Goal: Task Accomplishment & Management: Use online tool/utility

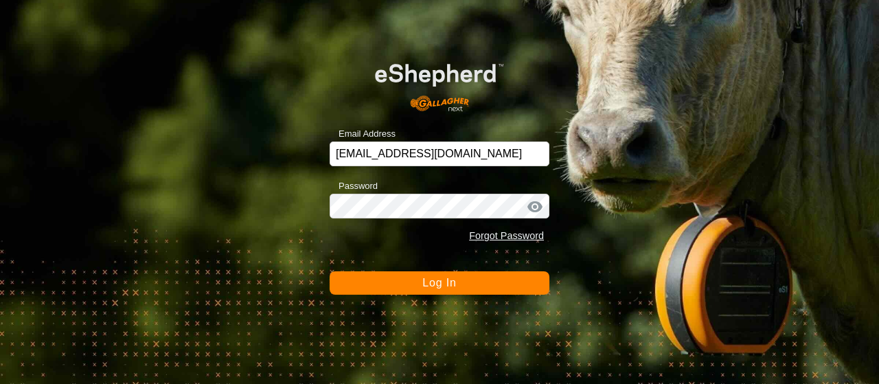
click at [481, 279] on button "Log In" at bounding box center [439, 282] width 220 height 23
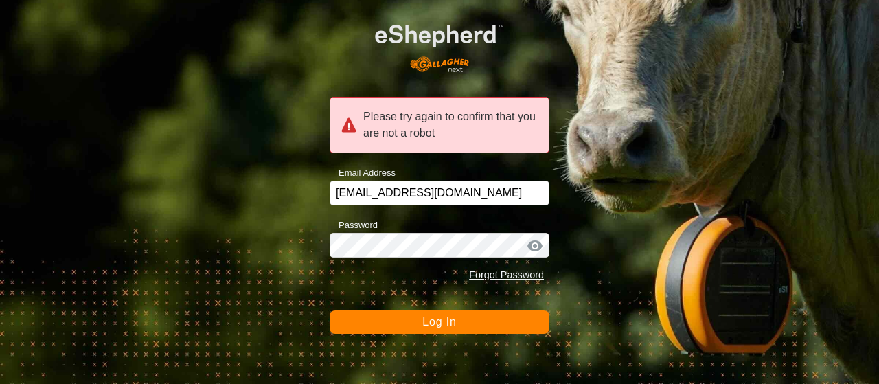
click at [452, 316] on span "Log In" at bounding box center [439, 322] width 34 height 12
click at [452, 315] on button "Log In" at bounding box center [439, 321] width 220 height 23
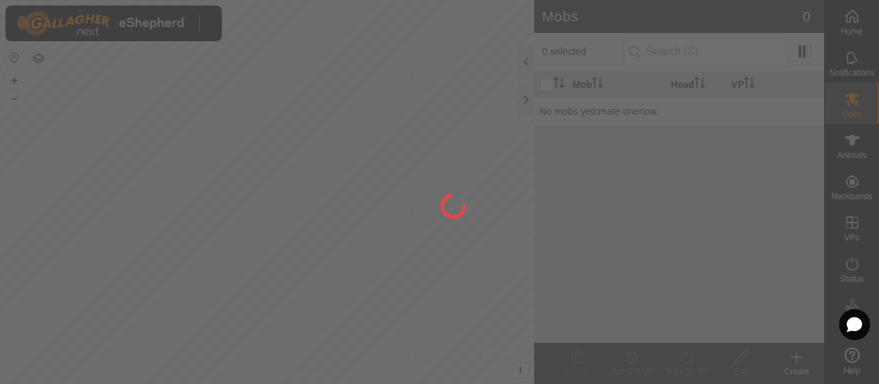
click at [452, 315] on div at bounding box center [439, 192] width 879 height 384
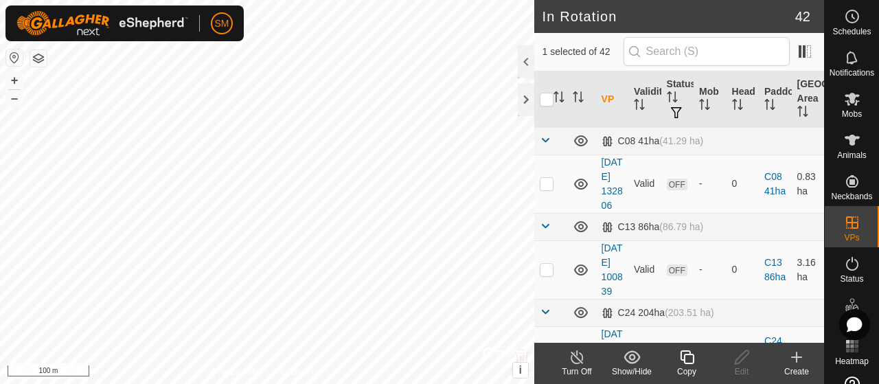
click at [688, 359] on icon at bounding box center [686, 357] width 17 height 16
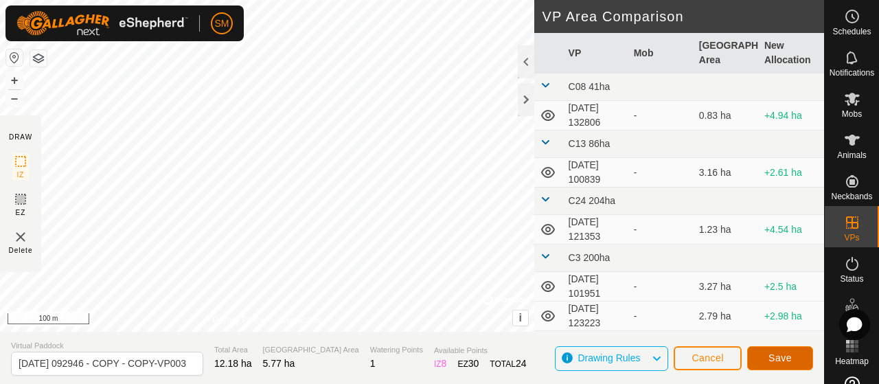
click at [789, 358] on span "Save" at bounding box center [779, 357] width 23 height 11
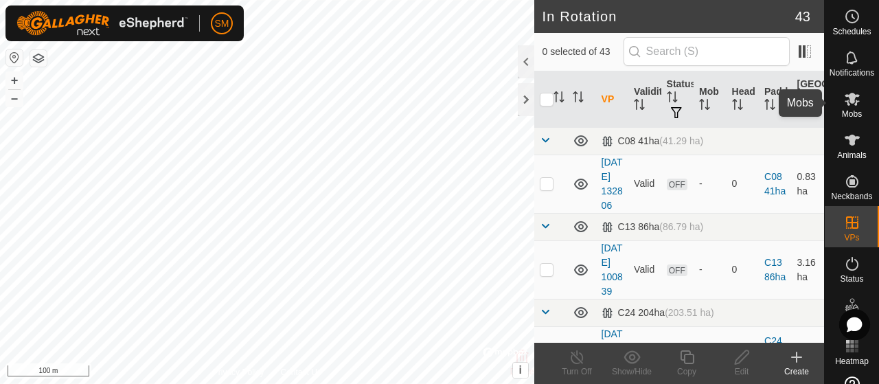
click at [846, 97] on icon at bounding box center [851, 99] width 15 height 13
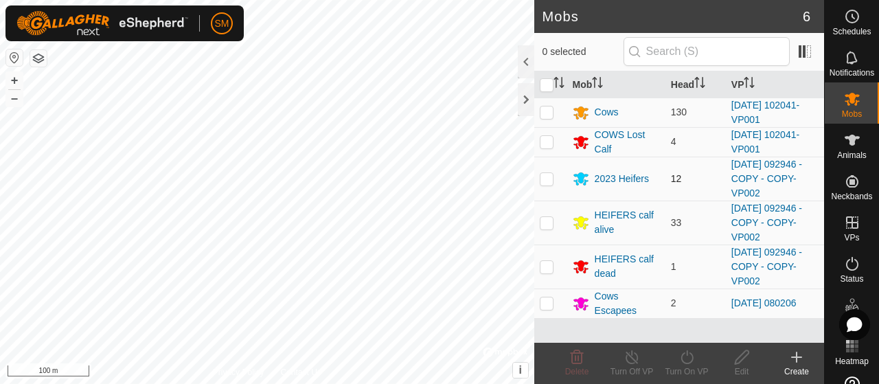
click at [548, 179] on p-checkbox at bounding box center [547, 178] width 14 height 11
checkbox input "true"
click at [544, 223] on p-checkbox at bounding box center [547, 222] width 14 height 11
checkbox input "true"
click at [549, 261] on p-checkbox at bounding box center [547, 266] width 14 height 11
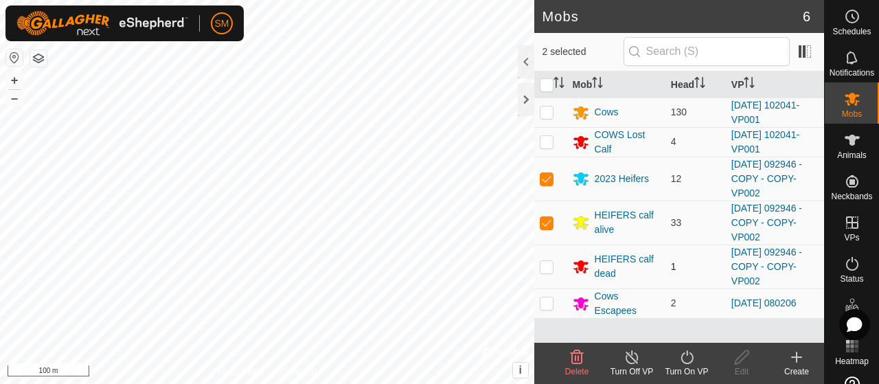
checkbox input "true"
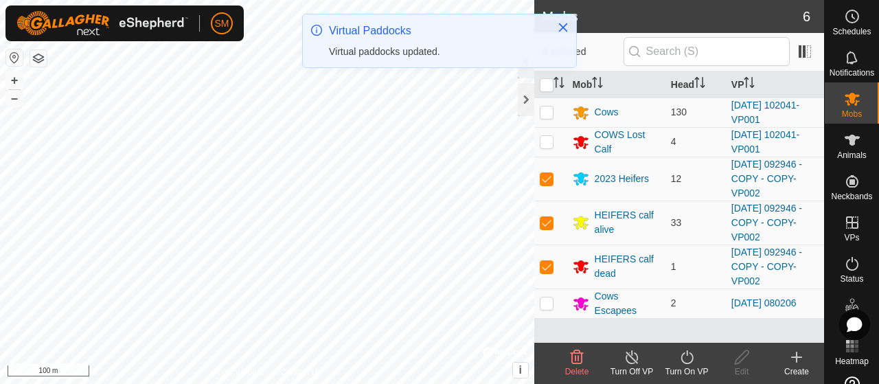
click at [688, 358] on icon at bounding box center [686, 357] width 17 height 16
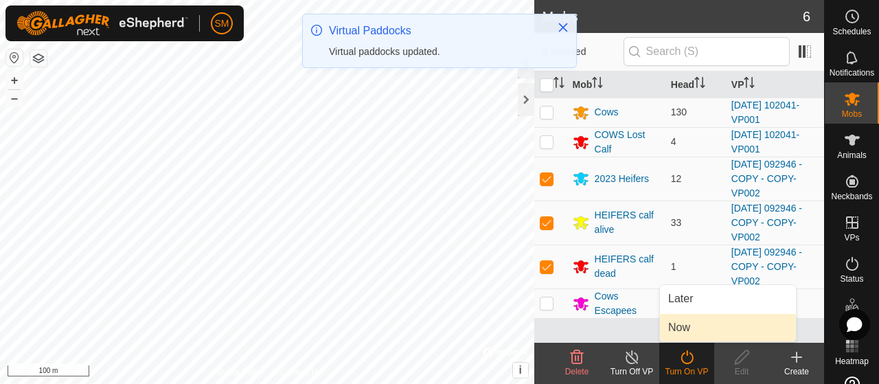
click at [684, 329] on link "Now" at bounding box center [728, 327] width 136 height 27
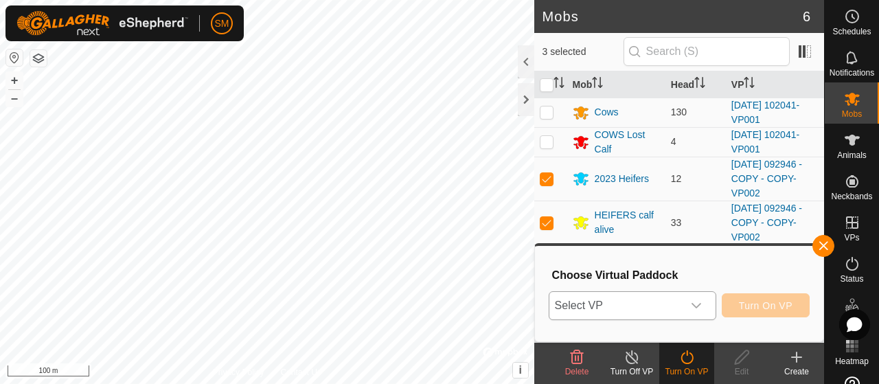
click at [697, 304] on icon "dropdown trigger" at bounding box center [696, 305] width 11 height 11
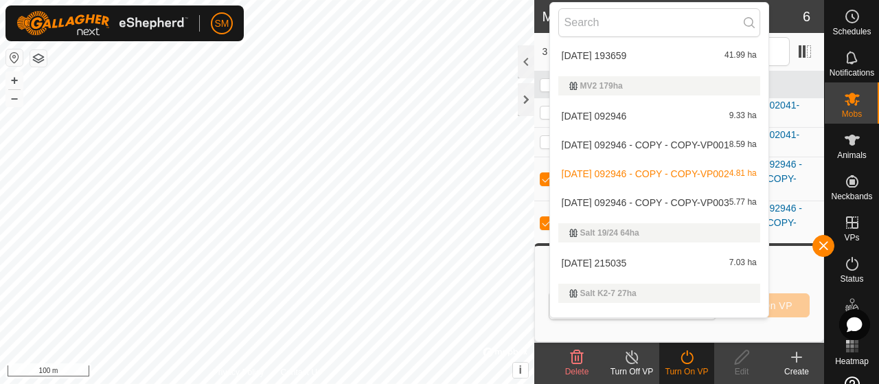
scroll to position [1374, 0]
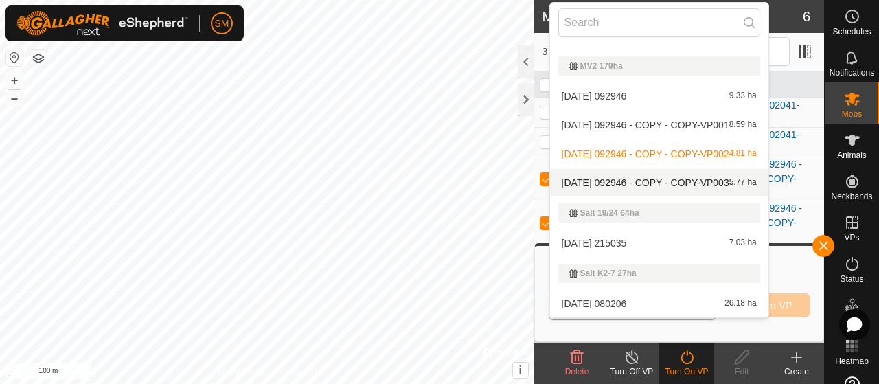
click at [648, 182] on li "[DATE] 092946 - COPY - COPY-VP003 5.77 ha" at bounding box center [659, 182] width 218 height 27
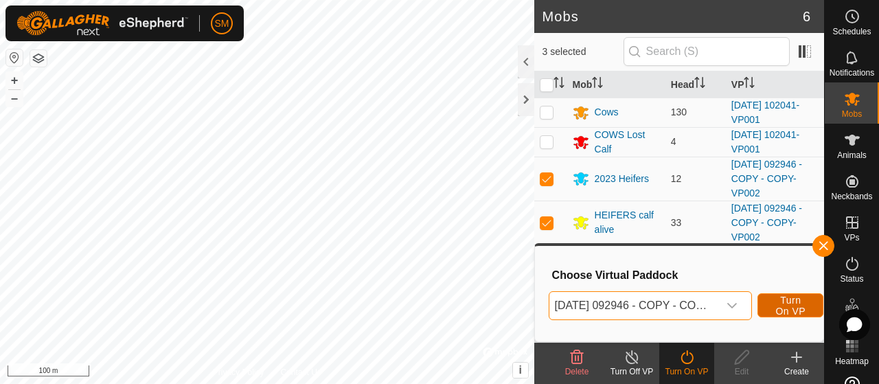
click at [789, 305] on span "Turn On VP" at bounding box center [790, 305] width 32 height 22
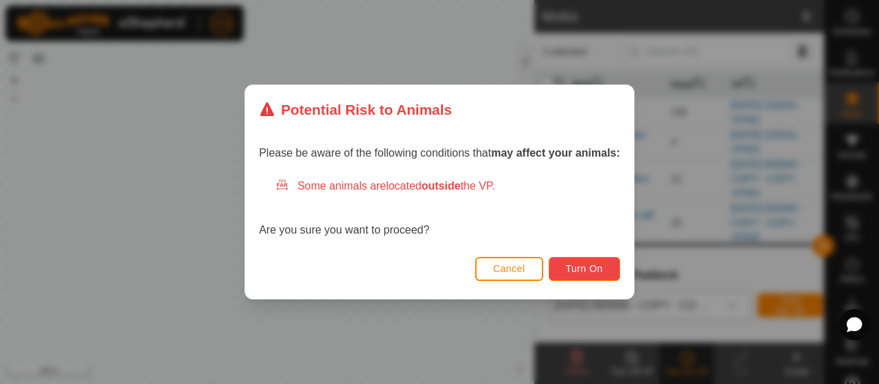
click at [592, 265] on span "Turn On" at bounding box center [584, 268] width 37 height 11
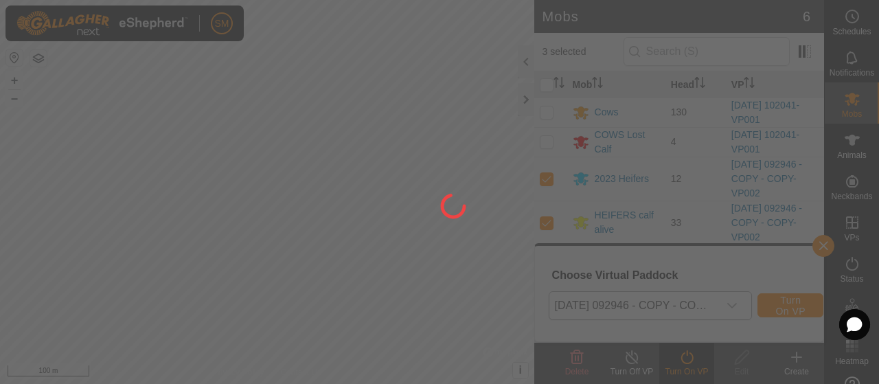
click at [593, 259] on div at bounding box center [439, 192] width 879 height 384
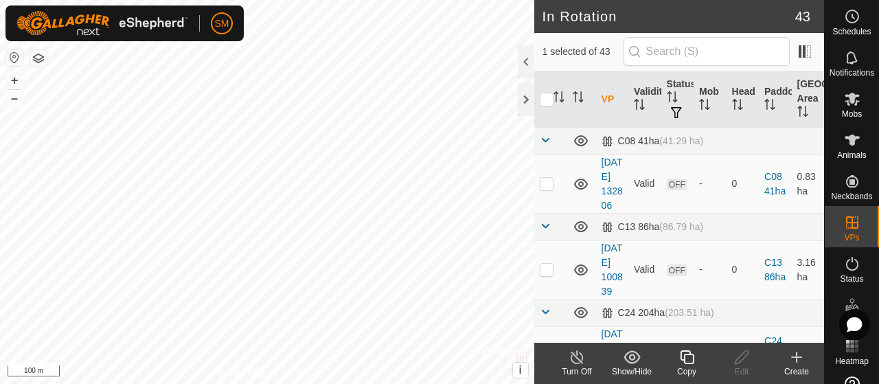
click at [691, 353] on icon at bounding box center [686, 357] width 17 height 16
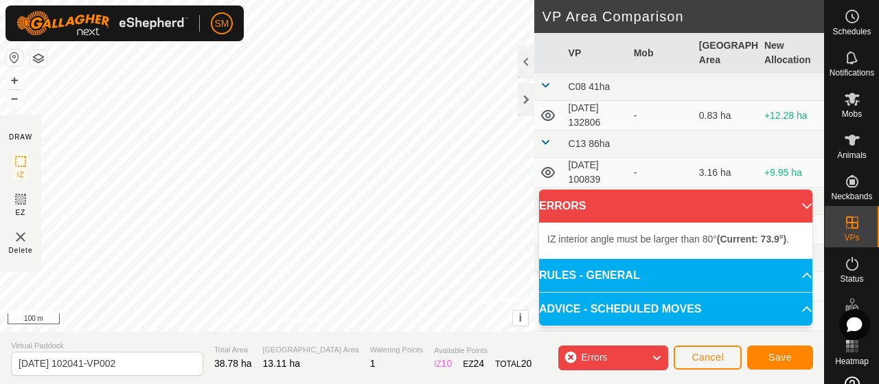
click at [390, 102] on div "IZ interior angle must be larger than 80° (Current: 73.9°) . + – ⇧ i © Mapbox ,…" at bounding box center [267, 166] width 534 height 332
drag, startPoint x: 447, startPoint y: 211, endPoint x: 424, endPoint y: 205, distance: 23.5
click at [424, 205] on div "IZ interior angle must be larger than 80° (Current: 67.4°) . + – ⇧ i © Mapbox ,…" at bounding box center [267, 166] width 534 height 332
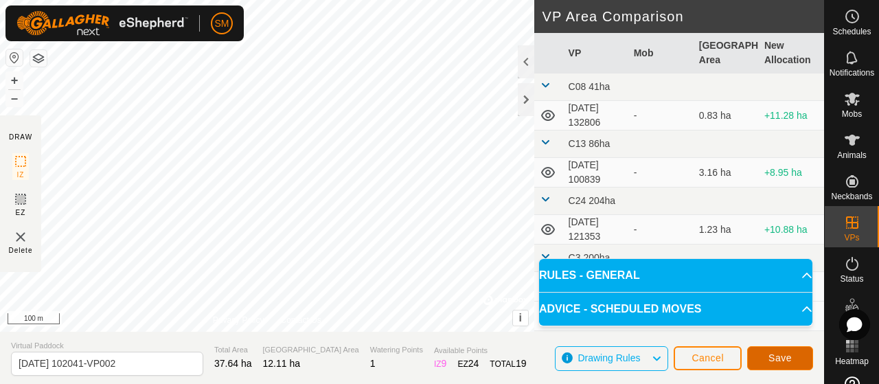
click at [785, 362] on span "Save" at bounding box center [779, 357] width 23 height 11
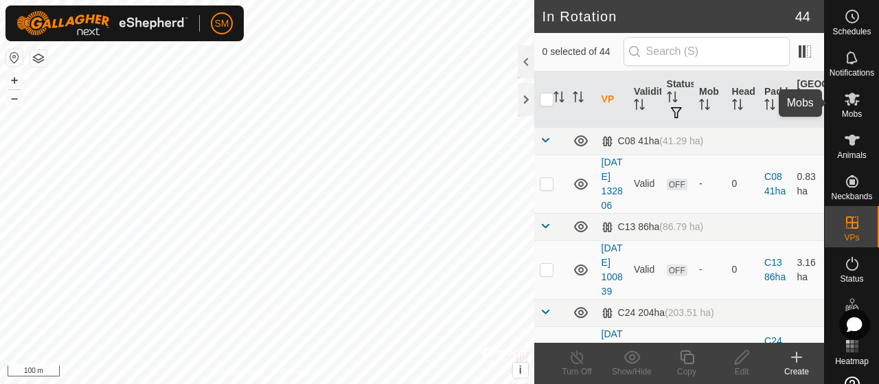
click at [848, 93] on icon at bounding box center [852, 99] width 16 height 16
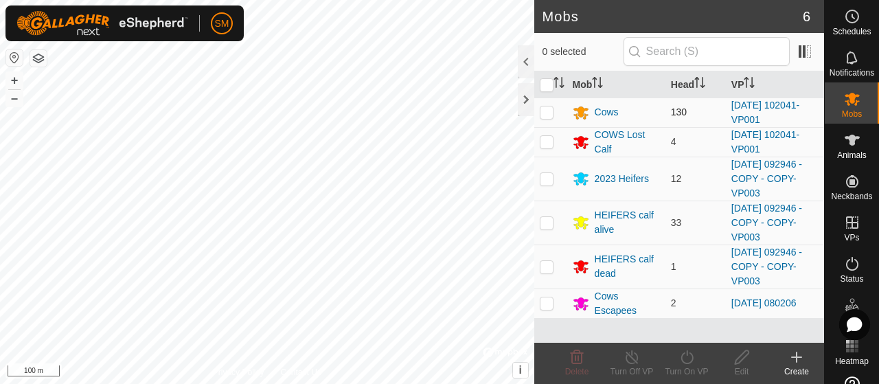
click at [546, 110] on p-checkbox at bounding box center [547, 111] width 14 height 11
checkbox input "true"
click at [546, 144] on p-checkbox at bounding box center [547, 141] width 14 height 11
checkbox input "true"
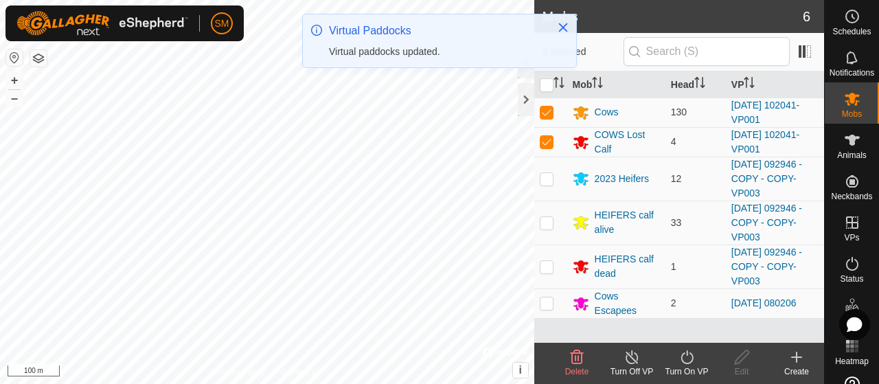
click at [686, 365] on div "Turn On VP" at bounding box center [686, 371] width 55 height 12
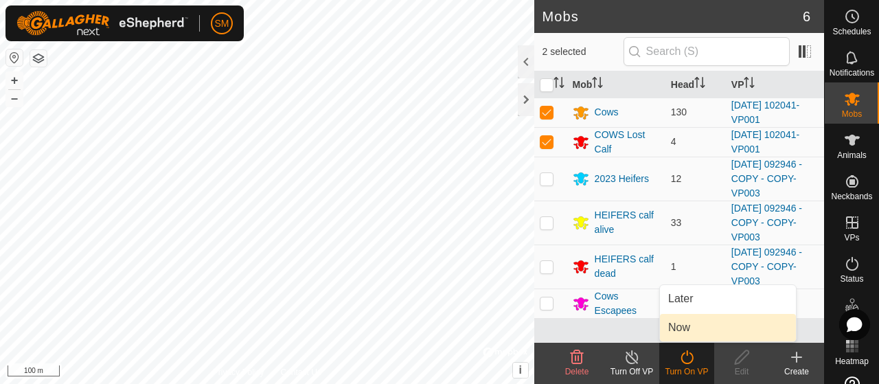
click at [684, 327] on link "Now" at bounding box center [728, 327] width 136 height 27
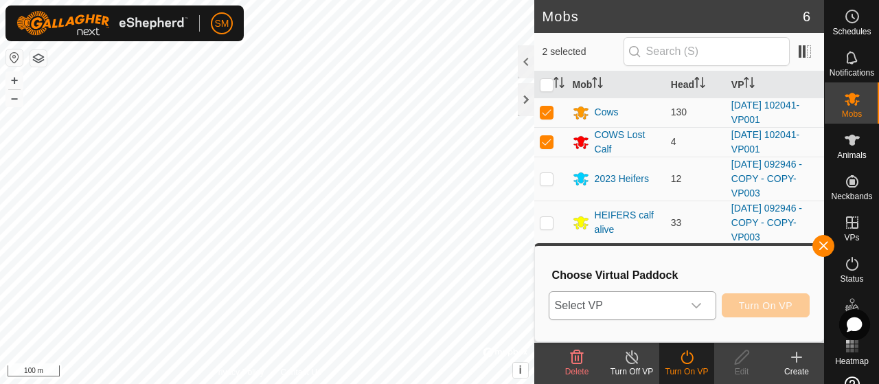
click at [695, 311] on div "dropdown trigger" at bounding box center [695, 305] width 27 height 27
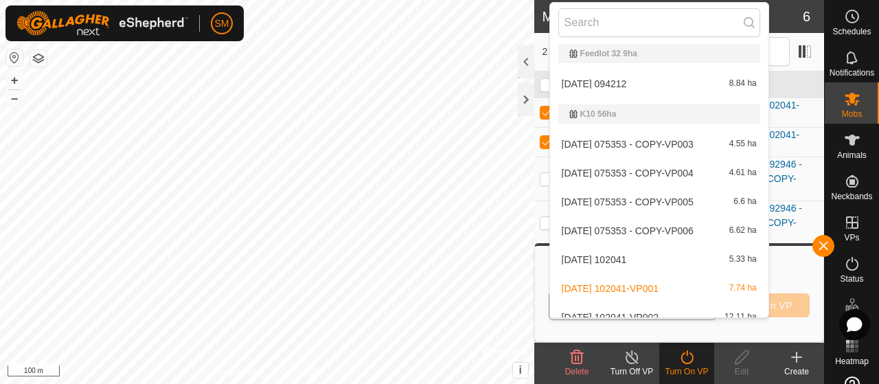
scroll to position [302, 0]
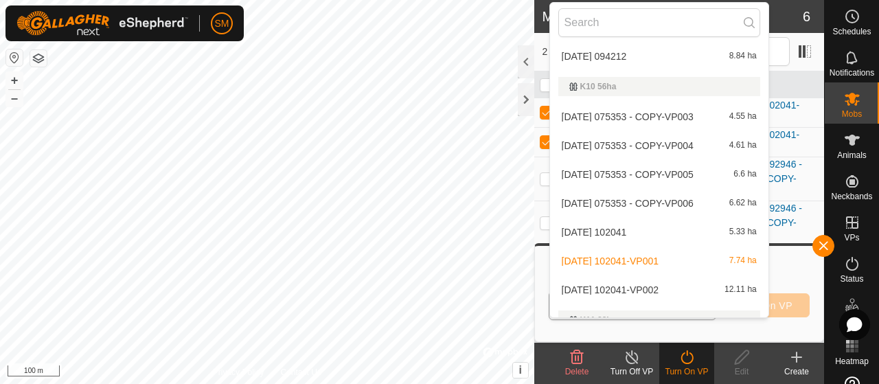
click at [660, 287] on li "[DATE] 102041-VP002 12.11 ha" at bounding box center [659, 289] width 218 height 27
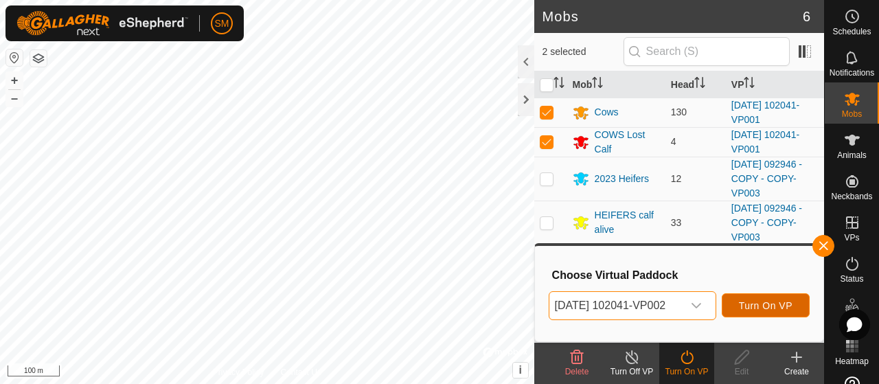
click at [767, 300] on span "Turn On VP" at bounding box center [766, 305] width 54 height 11
